Goal: Information Seeking & Learning: Find specific fact

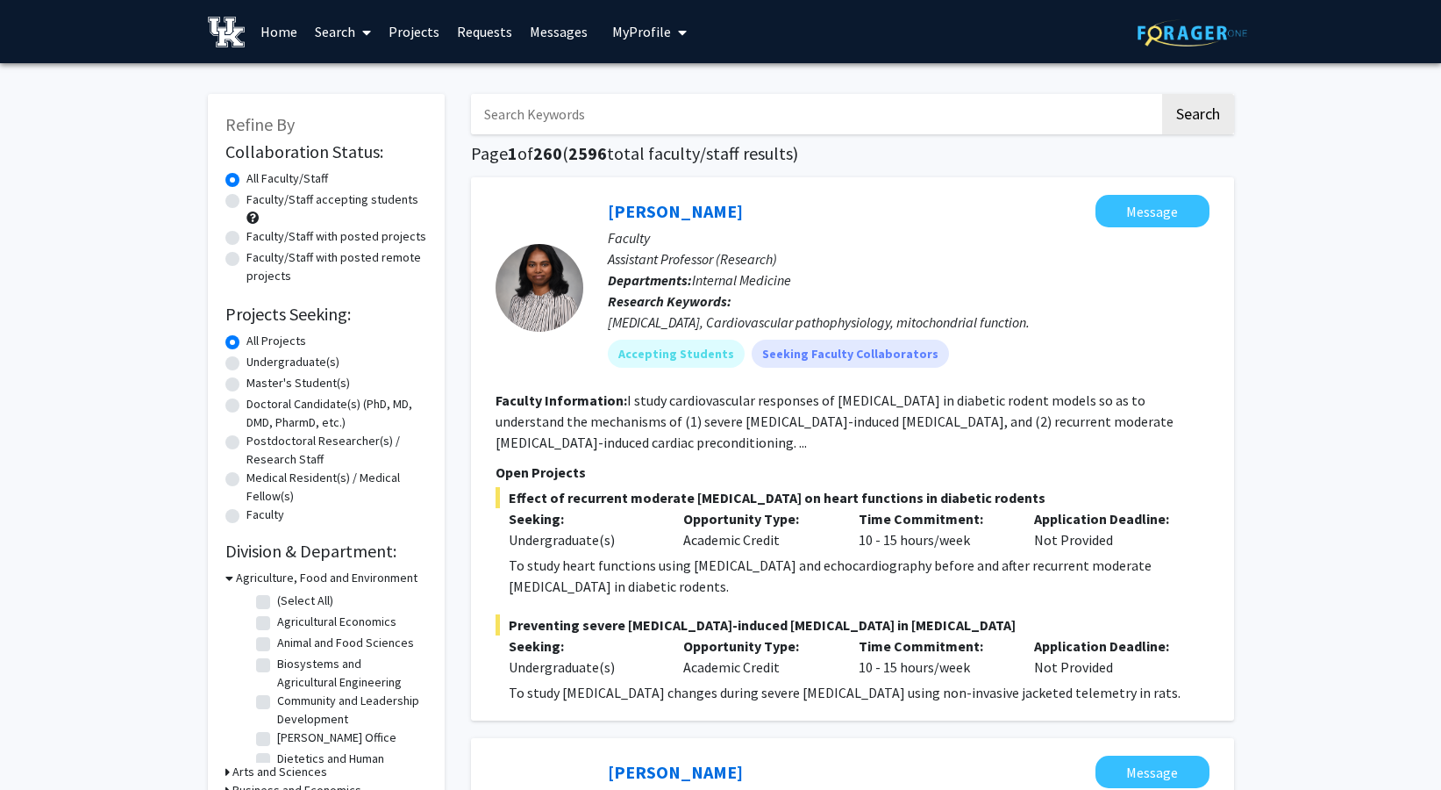
click at [760, 114] on input "Search Keywords" at bounding box center [815, 114] width 689 height 40
type input "[PERSON_NAME]"
click at [1162, 94] on button "Search" at bounding box center [1198, 114] width 72 height 40
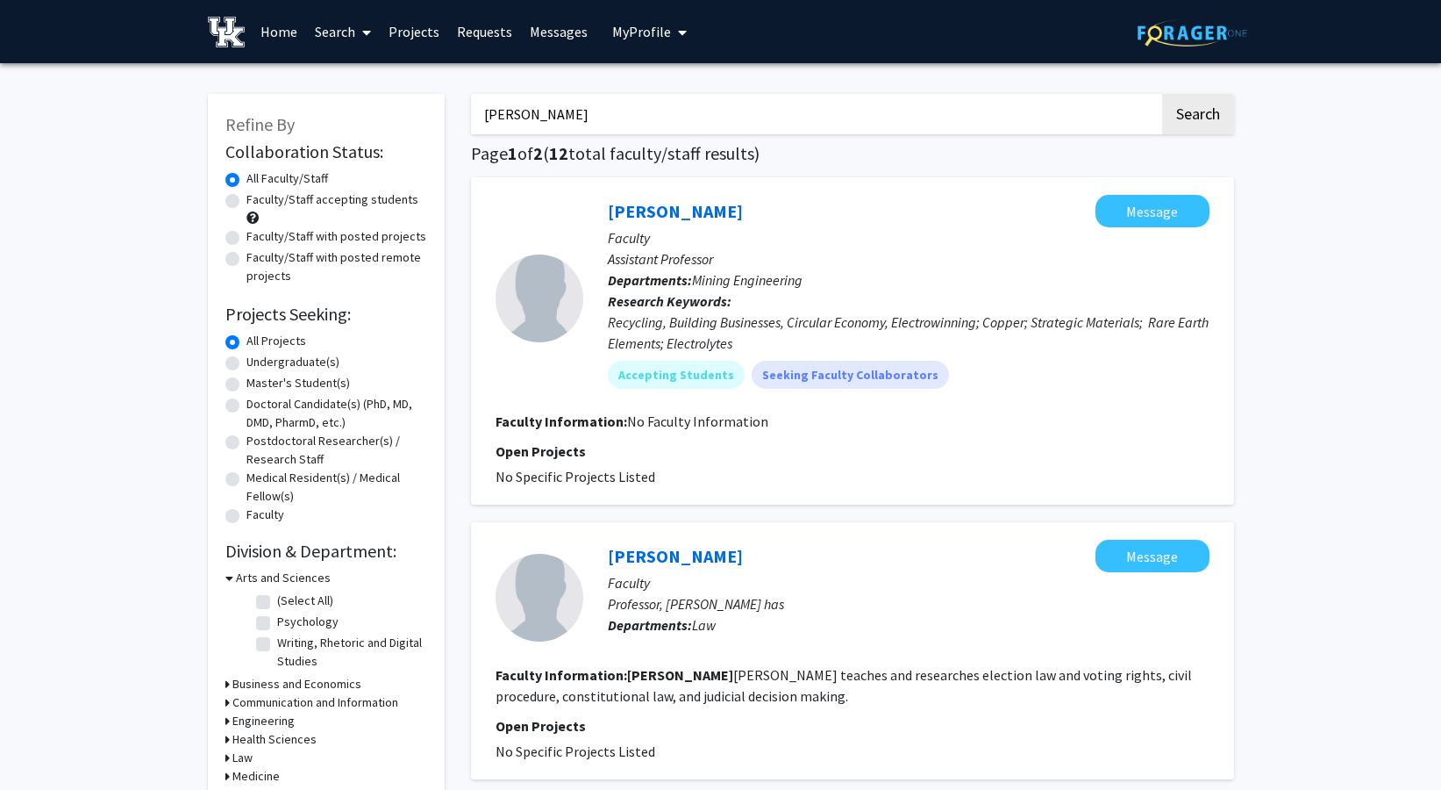
click at [344, 30] on link "Search" at bounding box center [343, 31] width 74 height 61
click at [357, 112] on span "Students" at bounding box center [359, 115] width 107 height 35
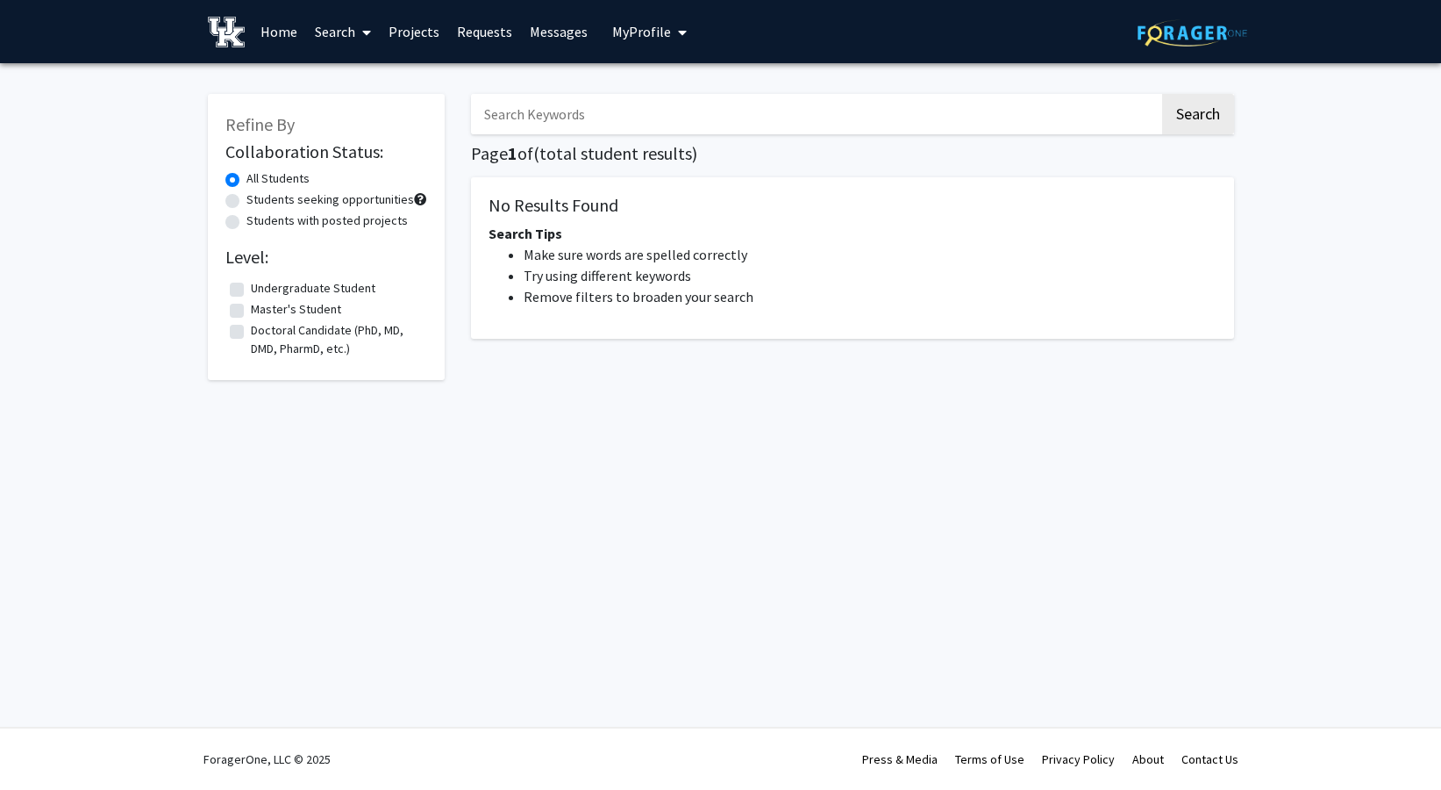
click at [561, 110] on input "Search Keywords" at bounding box center [815, 114] width 689 height 40
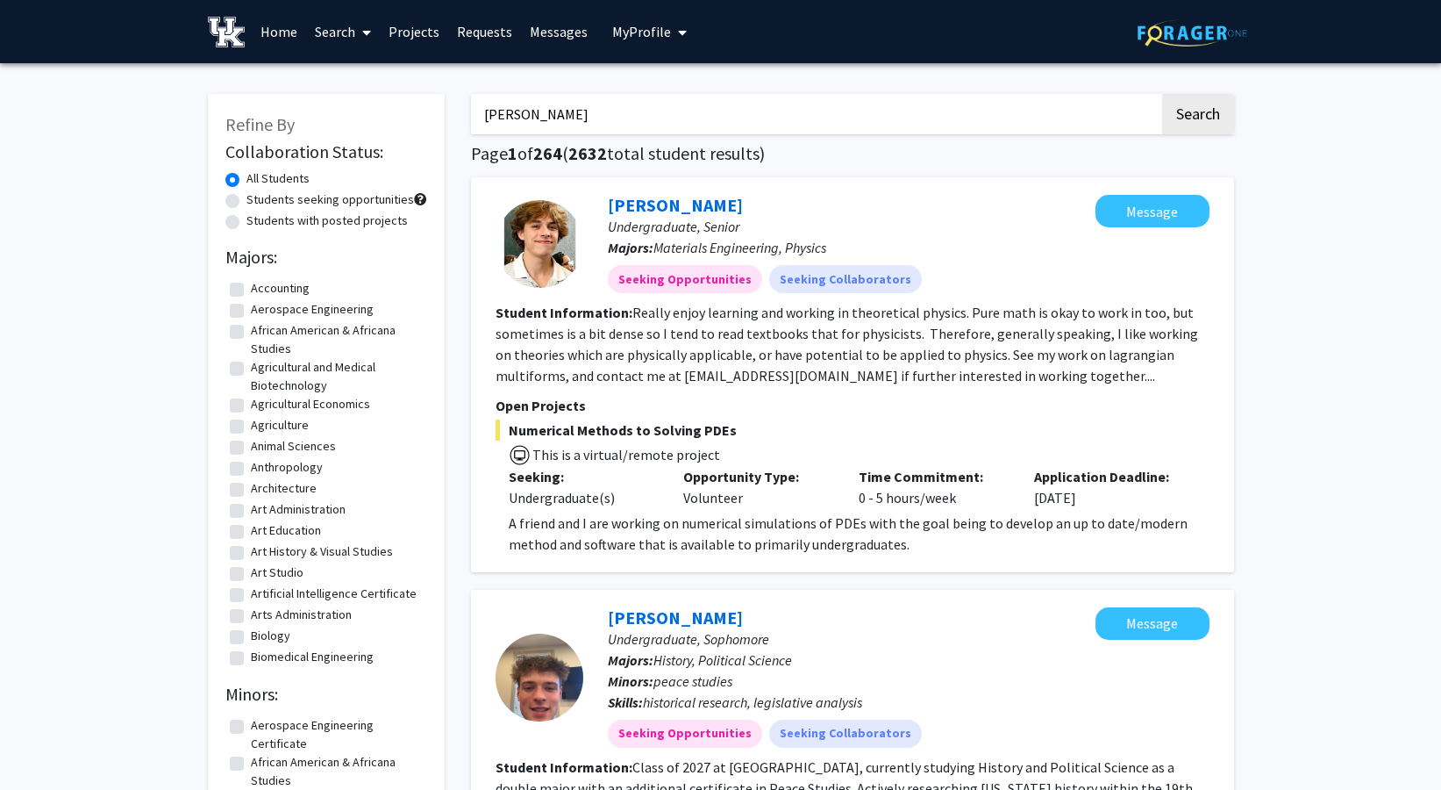
type input "[PERSON_NAME]"
click at [1162, 94] on button "Search" at bounding box center [1198, 114] width 72 height 40
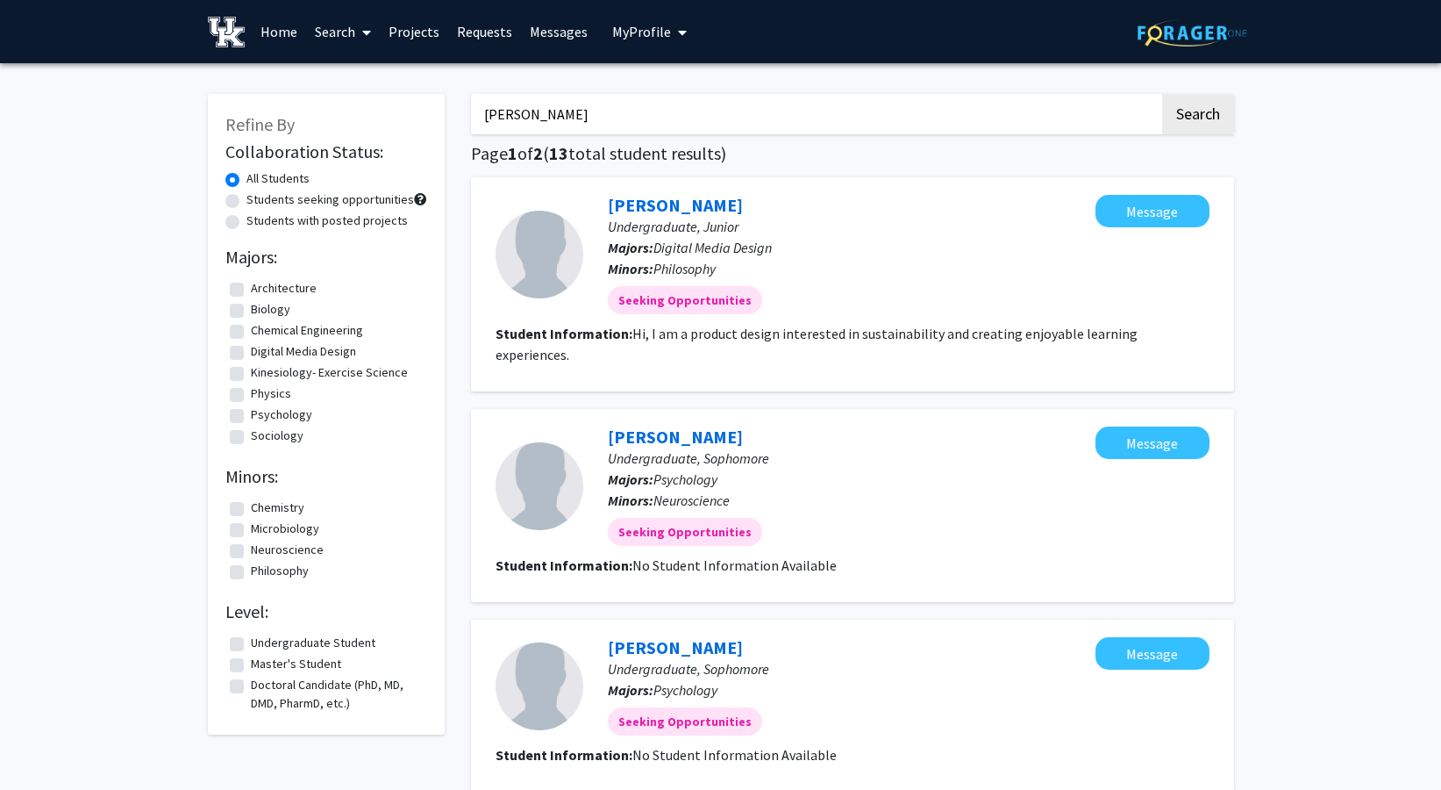
click at [534, 344] on fg-search-applicant "[PERSON_NAME] Undergraduate, [PERSON_NAME]: Digital Media Design Minors: Philos…" at bounding box center [853, 284] width 714 height 179
click at [544, 274] on div at bounding box center [540, 255] width 88 height 88
click at [659, 211] on link "[PERSON_NAME]" at bounding box center [675, 205] width 135 height 22
